Goal: Task Accomplishment & Management: Complete application form

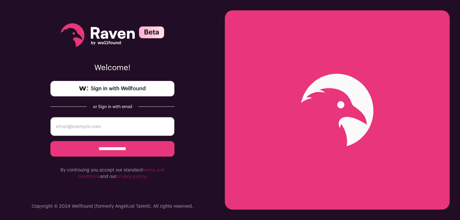
click at [163, 132] on input "email" at bounding box center [112, 126] width 124 height 19
type input "barrettbeatrice@gmail.com"
click at [147, 147] on input "**********" at bounding box center [112, 149] width 124 height 16
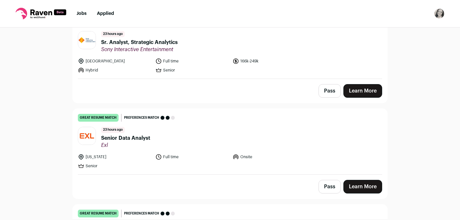
scroll to position [180, 0]
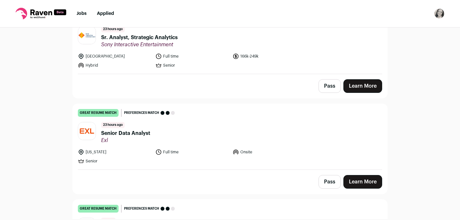
click at [282, 139] on header "23 hours ago Senior Data Analyst Exl" at bounding box center [230, 133] width 304 height 22
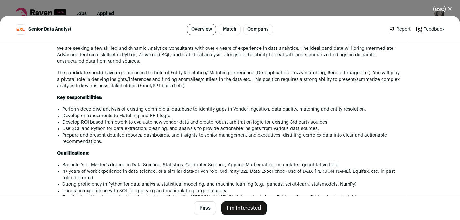
scroll to position [368, 0]
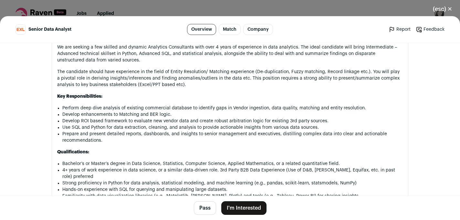
click at [213, 5] on div "(esc) ✕ Senior Data Analyst Overview Match Company Report Feedback Report Feedb…" at bounding box center [230, 110] width 460 height 220
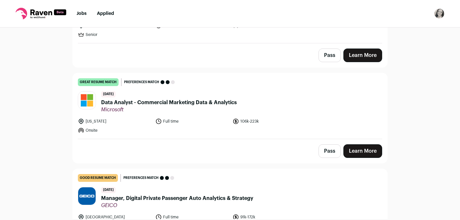
scroll to position [308, 0]
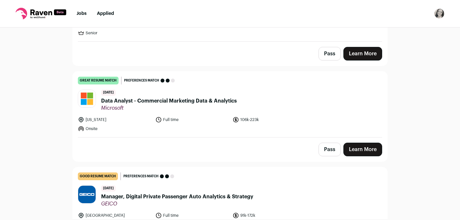
click at [230, 101] on span "Data Analyst - Commercial Marketing Data & Analytics" at bounding box center [169, 101] width 136 height 8
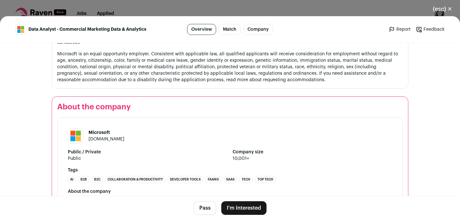
scroll to position [864, 0]
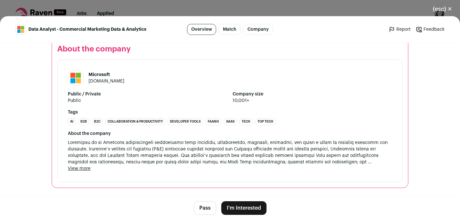
click at [371, 6] on div "(esc) ✕ Data Analyst - Commercial Marketing Data & Analytics Overview Match Com…" at bounding box center [230, 110] width 460 height 220
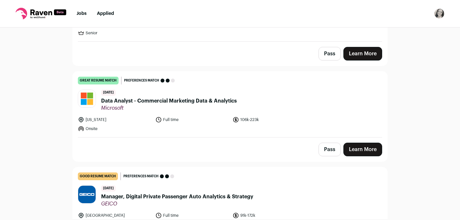
click at [83, 97] on img at bounding box center [86, 98] width 17 height 17
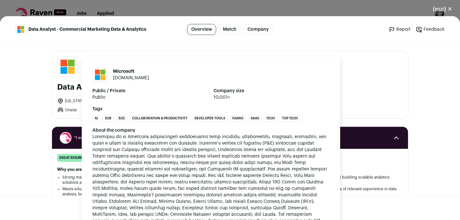
click at [72, 71] on img "Close modal via background" at bounding box center [68, 67] width 20 height 20
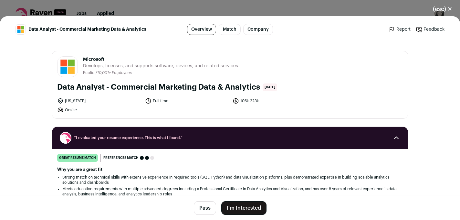
click at [261, 28] on link "Company" at bounding box center [258, 29] width 30 height 11
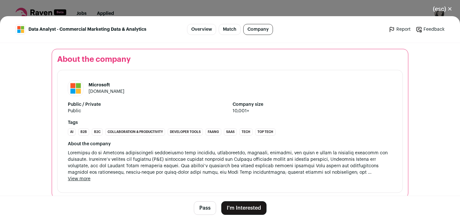
scroll to position [856, 0]
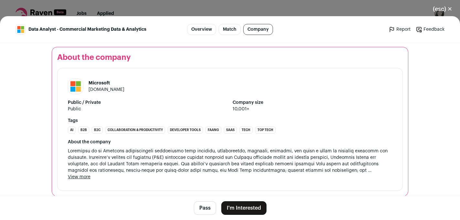
click at [74, 87] on img "Close modal via background" at bounding box center [75, 86] width 15 height 15
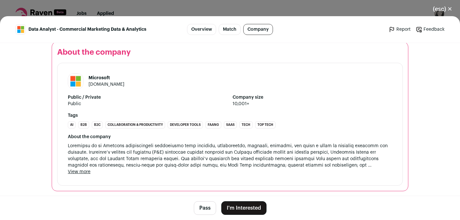
scroll to position [864, 0]
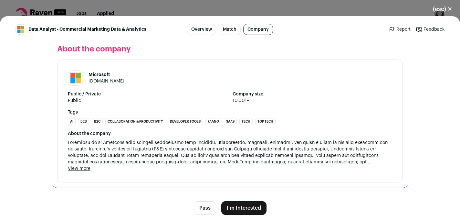
click at [80, 169] on button "View more" at bounding box center [79, 168] width 23 height 6
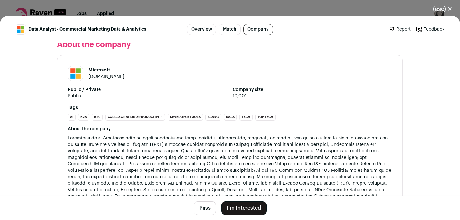
scroll to position [916, 0]
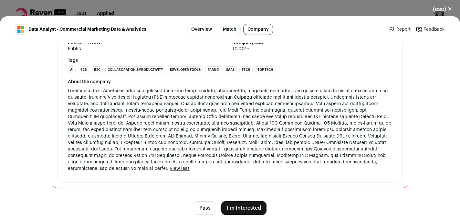
click at [270, 118] on span "Close modal via background" at bounding box center [230, 130] width 325 height 82
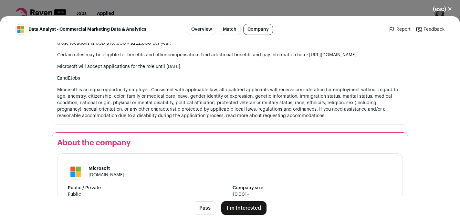
scroll to position [769, 0]
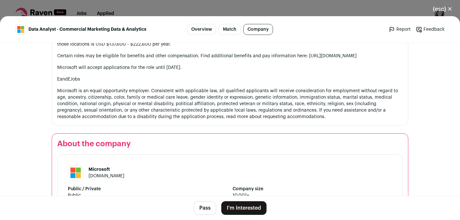
click at [452, 8] on button "(esc) ✕" at bounding box center [442, 9] width 35 height 14
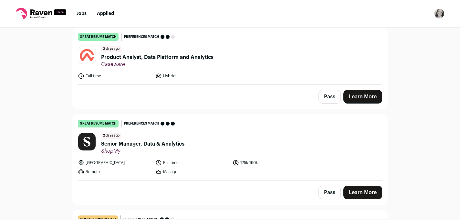
scroll to position [843, 0]
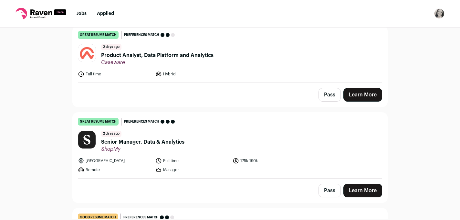
click at [167, 142] on span "Senior Manager, Data & Analytics" at bounding box center [142, 142] width 83 height 8
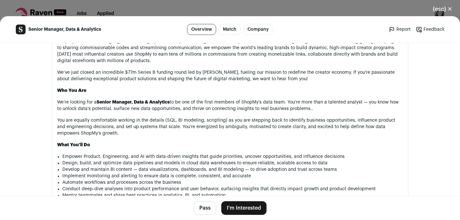
scroll to position [361, 0]
click at [242, 208] on button "I'm Interested" at bounding box center [243, 208] width 45 height 14
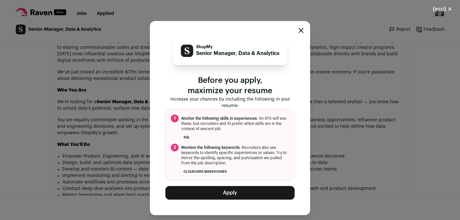
click at [200, 189] on button "Apply" at bounding box center [229, 193] width 129 height 14
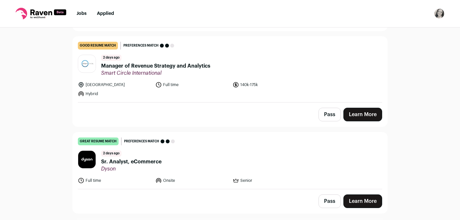
scroll to position [922, 0]
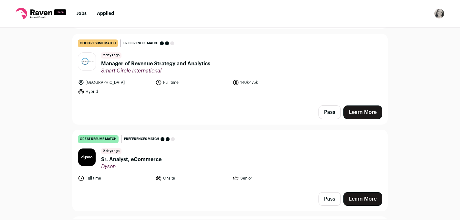
click at [204, 63] on span "Manager of Revenue Strategy and Analytics" at bounding box center [155, 64] width 109 height 8
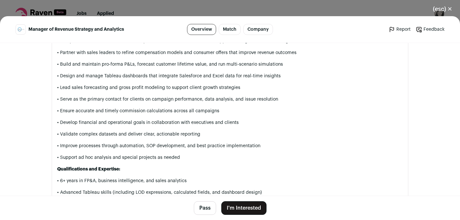
scroll to position [571, 0]
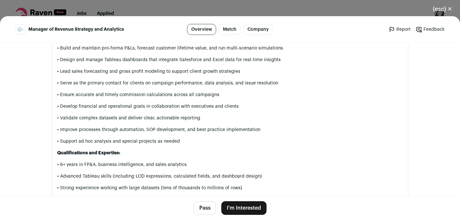
click at [452, 8] on button "(esc) ✕" at bounding box center [442, 9] width 35 height 14
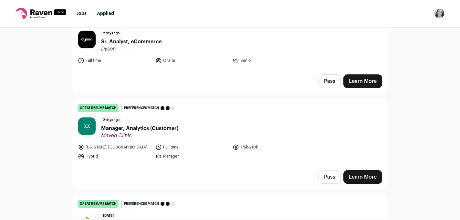
scroll to position [1040, 0]
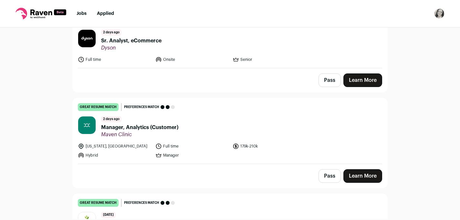
click at [214, 124] on header "[DATE] Manager, Analytics (Customer) Maven Clinic" at bounding box center [230, 127] width 304 height 22
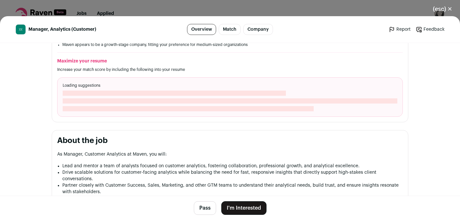
scroll to position [251, 0]
